Goal: Communication & Community: Share content

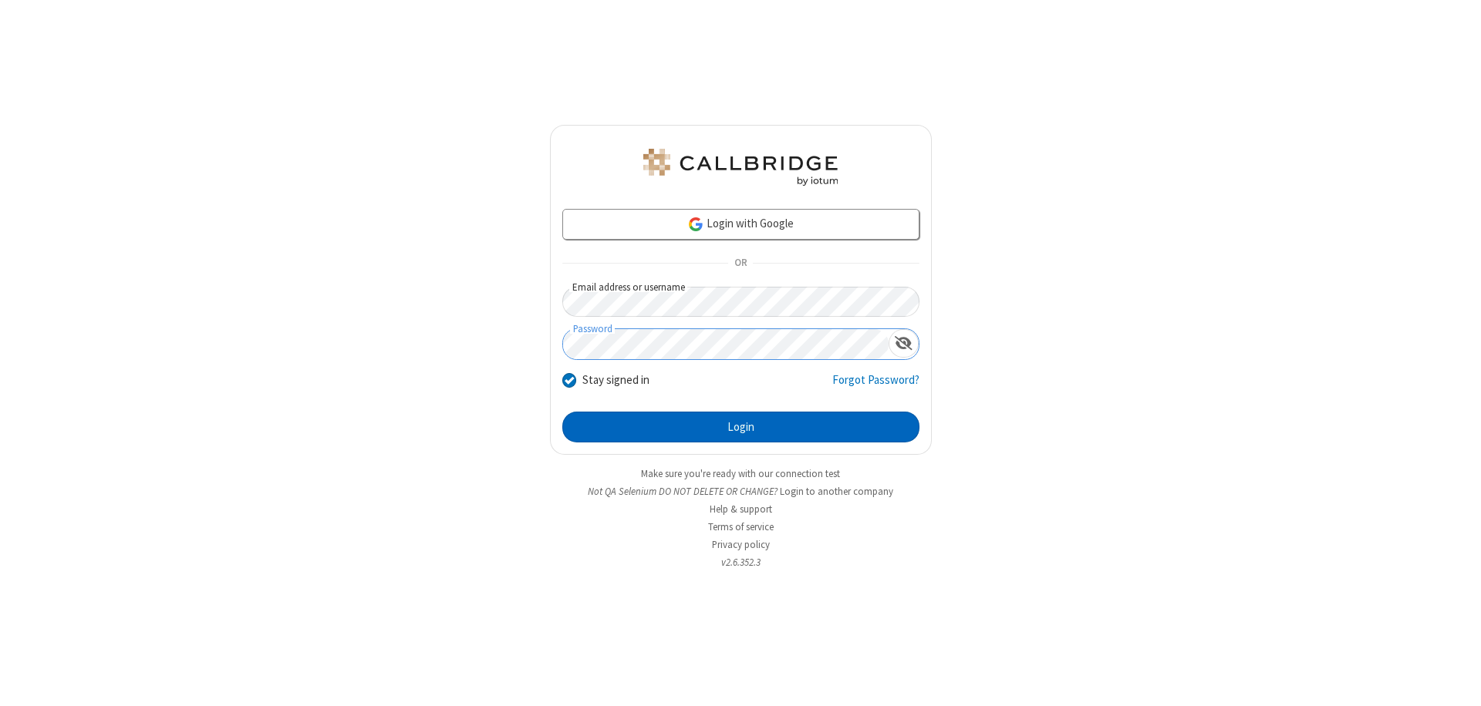
click at [740, 427] on button "Login" at bounding box center [740, 427] width 357 height 31
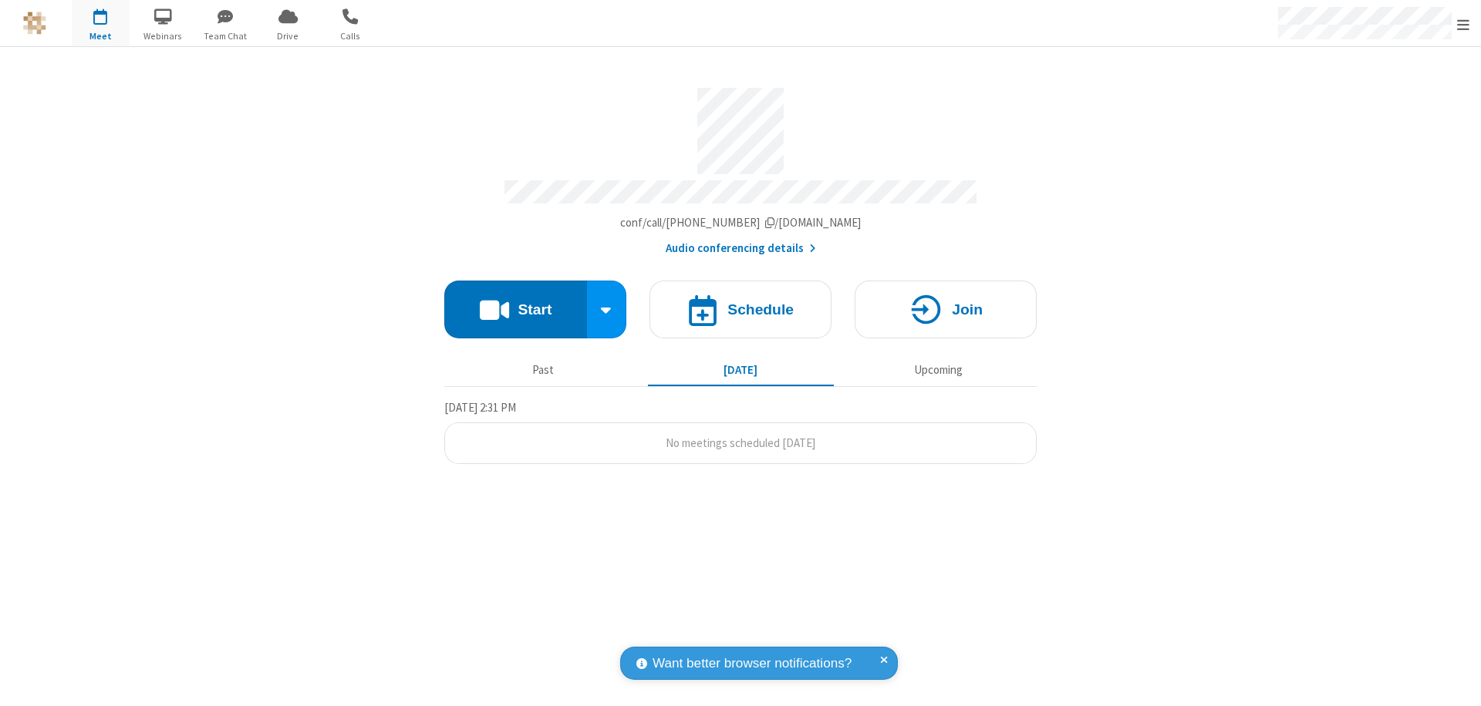
click at [515, 302] on button "Start" at bounding box center [515, 310] width 143 height 58
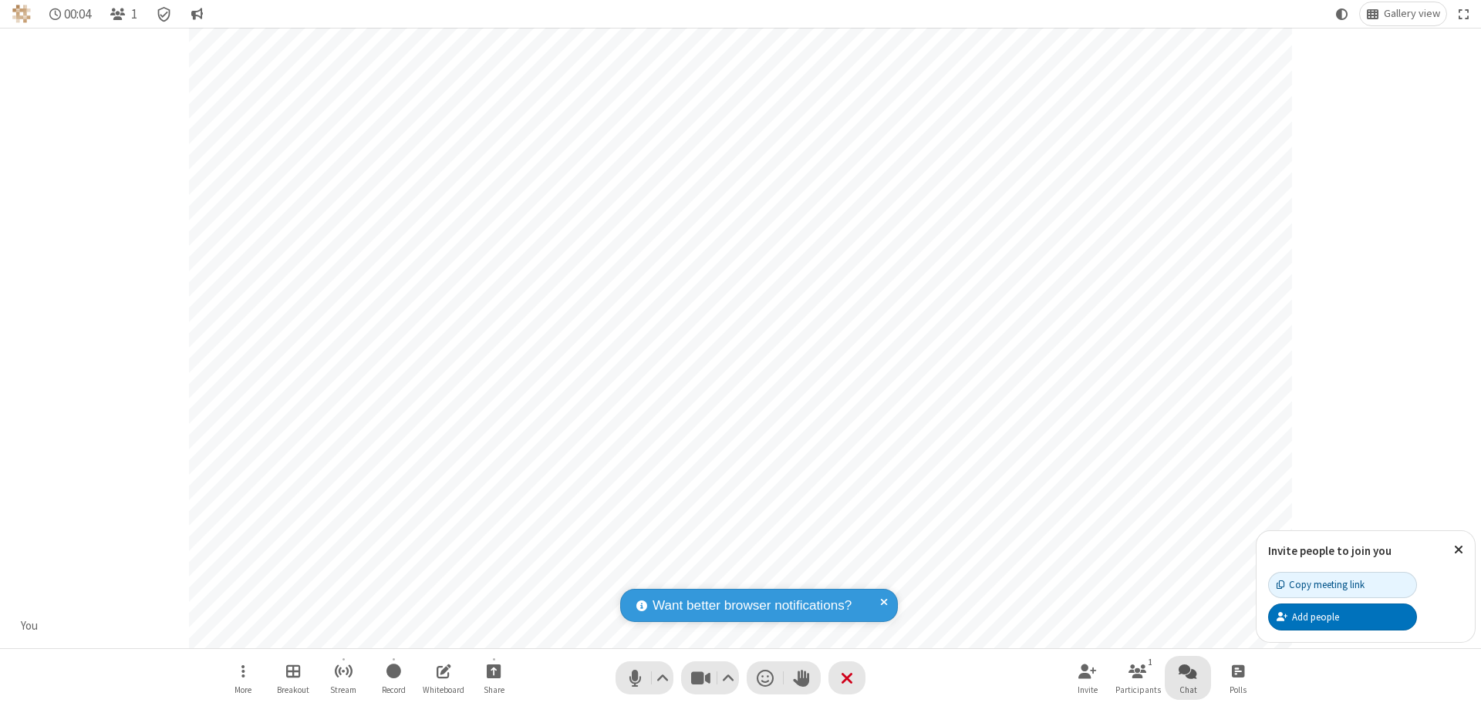
click at [1187, 671] on span "Open chat" at bounding box center [1187, 671] width 19 height 19
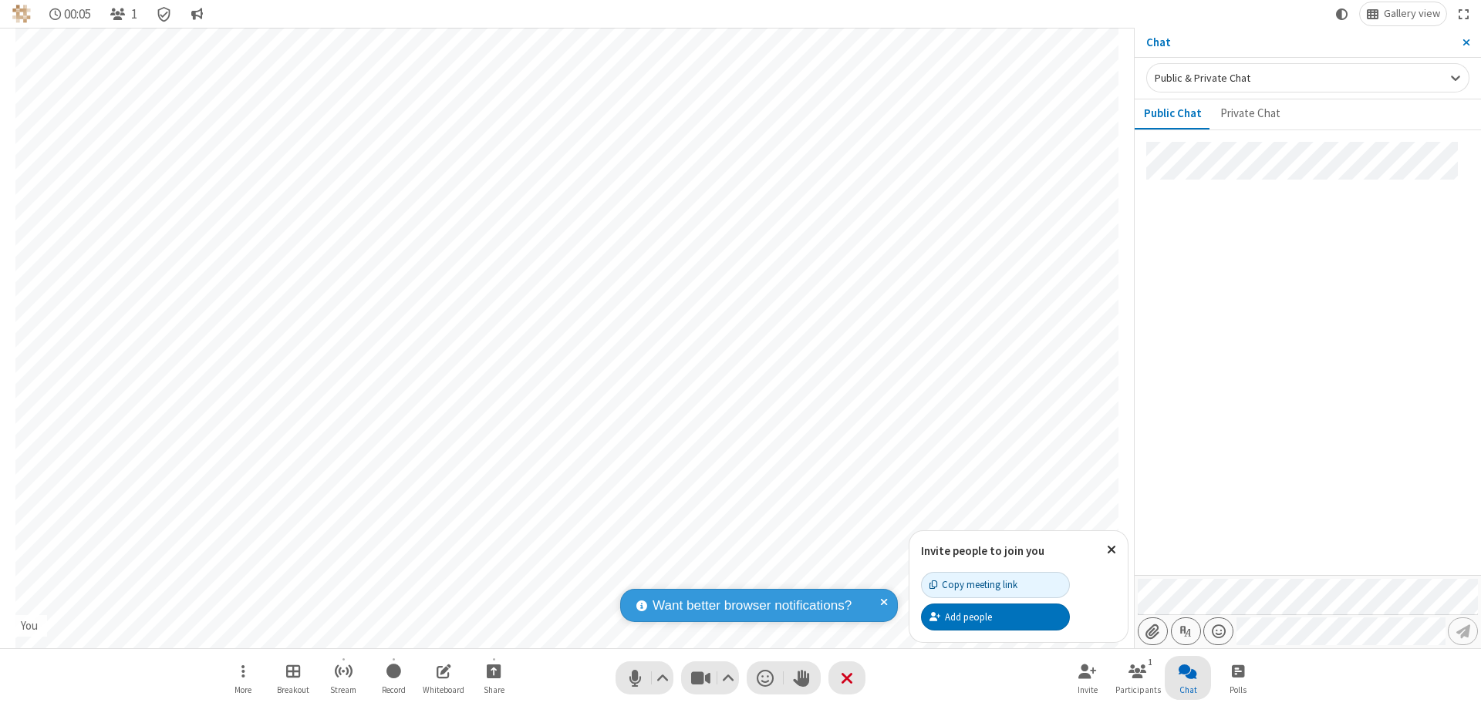
type input "C:\fakepath\doc_test.docx"
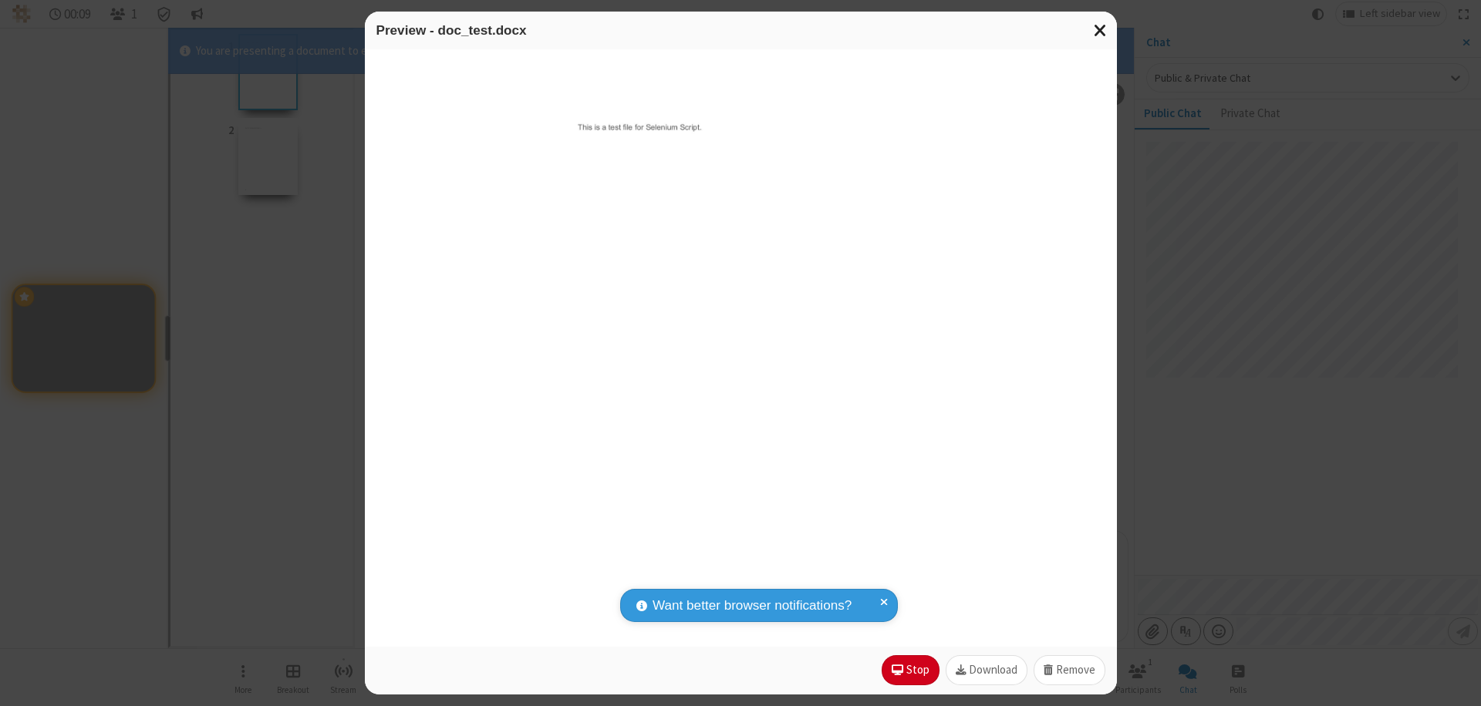
click at [1100, 30] on span "Close modal" at bounding box center [1100, 30] width 14 height 20
